Goal: Information Seeking & Learning: Learn about a topic

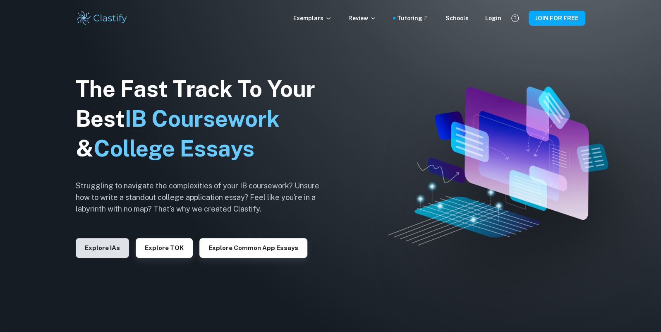
click at [105, 249] on button "Explore IAs" at bounding box center [102, 248] width 53 height 20
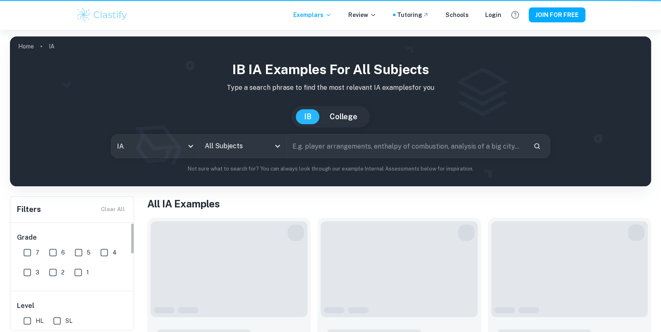
scroll to position [3, 0]
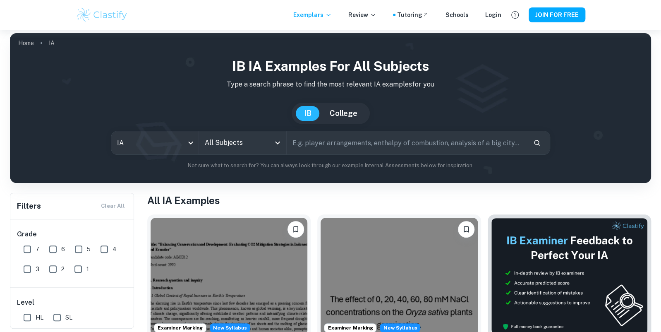
click at [180, 154] on div "IB IA examples for all subjects Type a search phrase to find the most relevant …" at bounding box center [331, 112] width 628 height 113
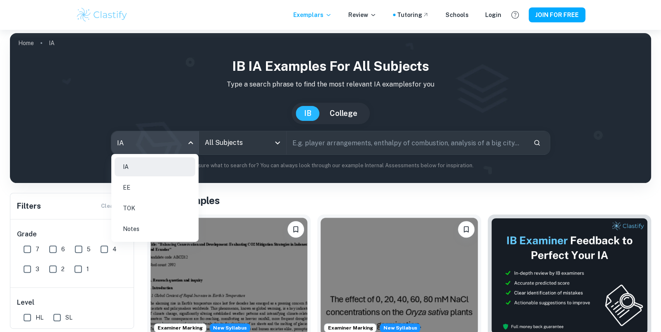
click at [181, 150] on body "We value your privacy We use cookies to enhance your browsing experience, serve…" at bounding box center [330, 192] width 661 height 332
click at [215, 151] on div at bounding box center [330, 166] width 661 height 332
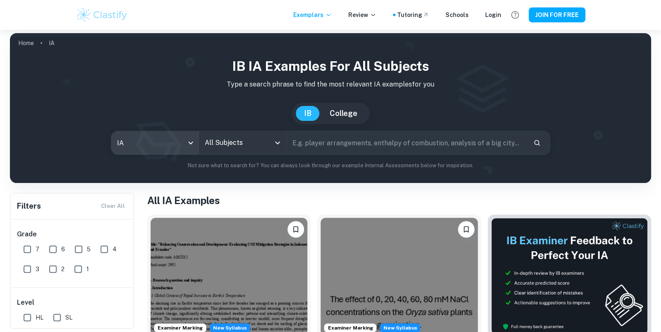
click at [220, 150] on div "All Subjects" at bounding box center [242, 142] width 87 height 23
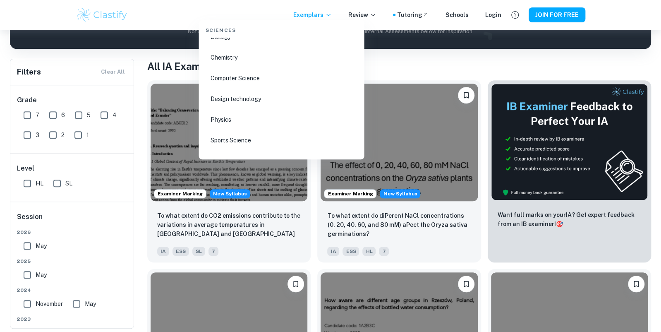
scroll to position [1307, 0]
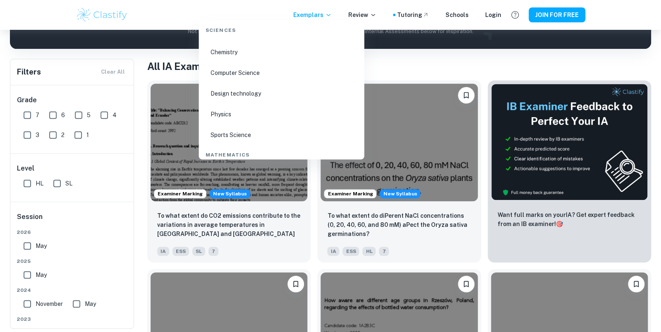
click at [232, 105] on li "Physics" at bounding box center [281, 114] width 159 height 19
type input "Physics"
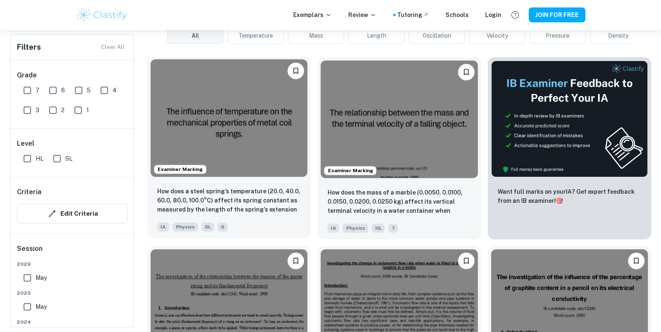
scroll to position [236, 0]
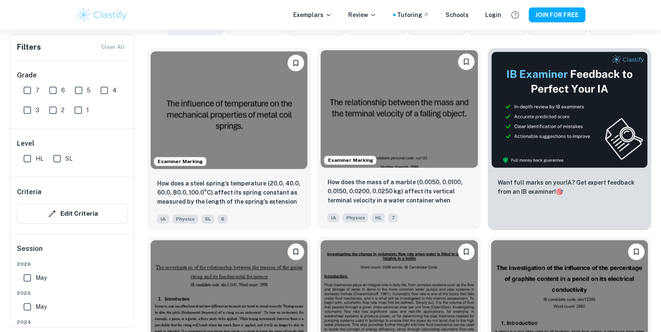
click at [382, 122] on img at bounding box center [399, 109] width 157 height 118
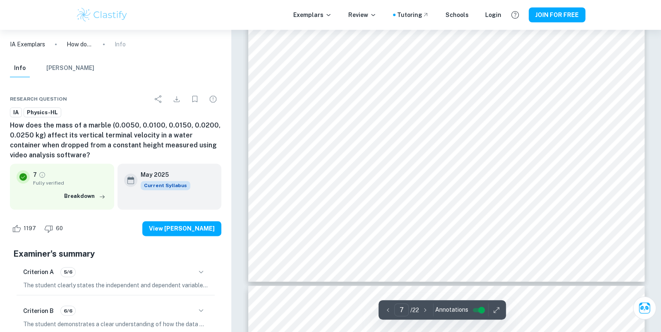
scroll to position [3820, 0]
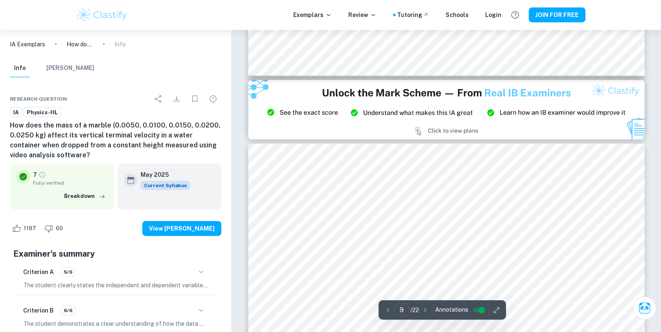
type input "8"
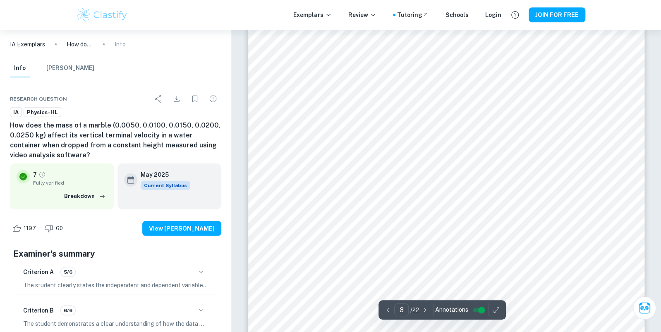
scroll to position [4319, 0]
